Goal: Find specific page/section: Find specific page/section

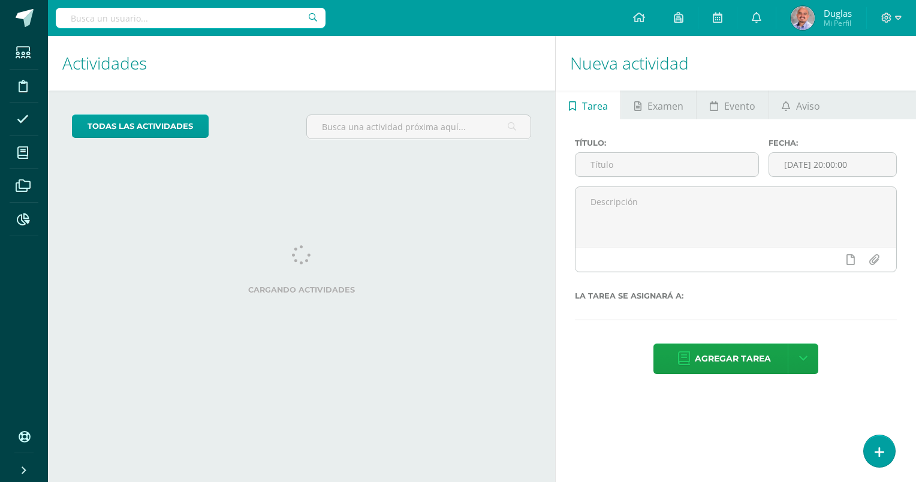
click at [237, 22] on input "text" at bounding box center [191, 18] width 270 height 20
type input "erick orantes"
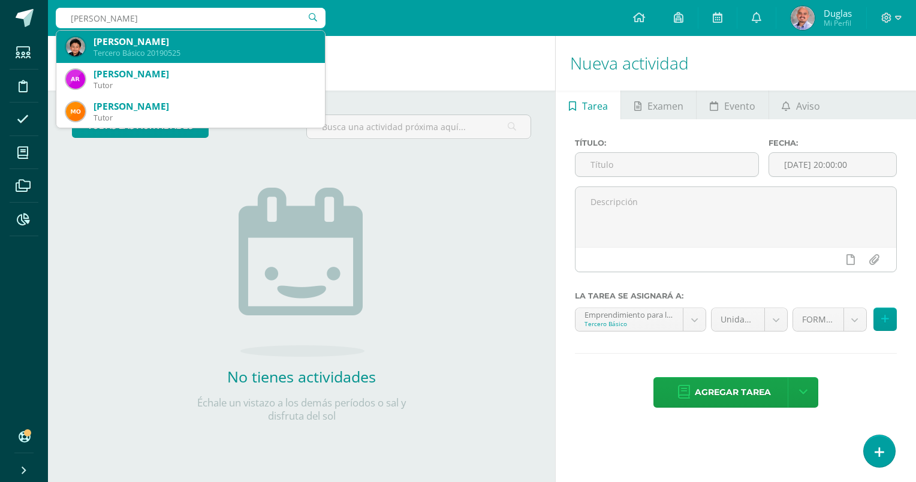
click at [187, 41] on div "[PERSON_NAME]" at bounding box center [205, 41] width 222 height 13
